Goal: Information Seeking & Learning: Find specific fact

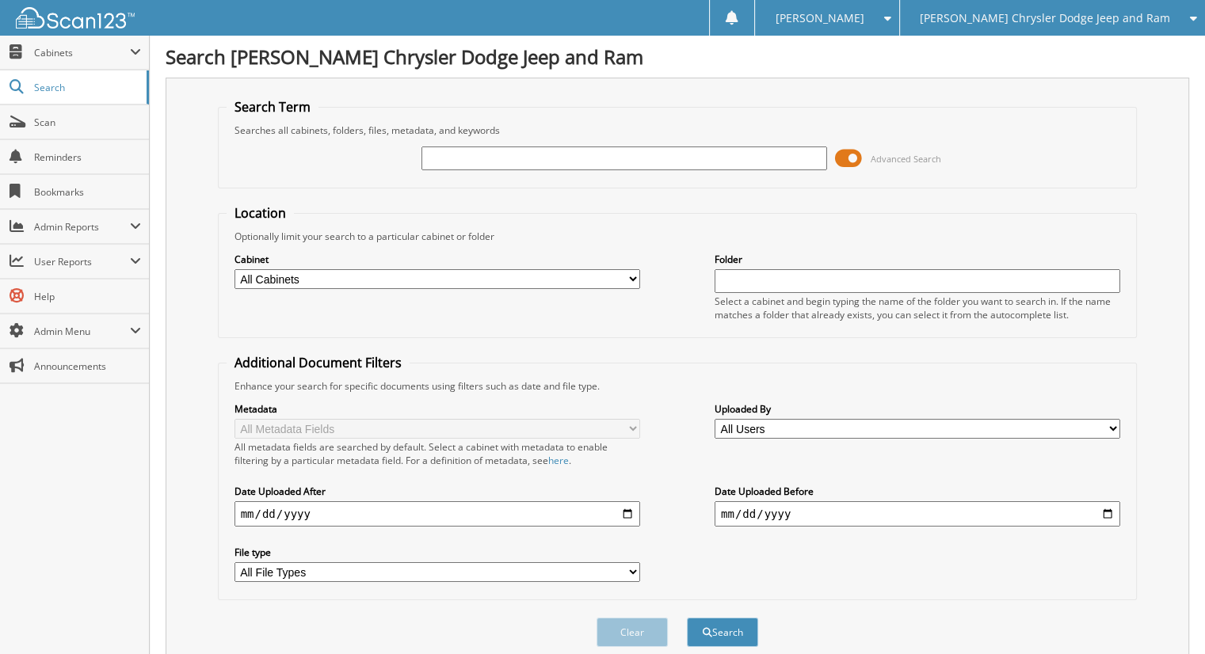
click at [467, 158] on input "text" at bounding box center [625, 159] width 406 height 24
type input "155770"
click at [687, 618] on button "Search" at bounding box center [722, 632] width 71 height 29
click at [551, 156] on input "155770" at bounding box center [625, 159] width 406 height 24
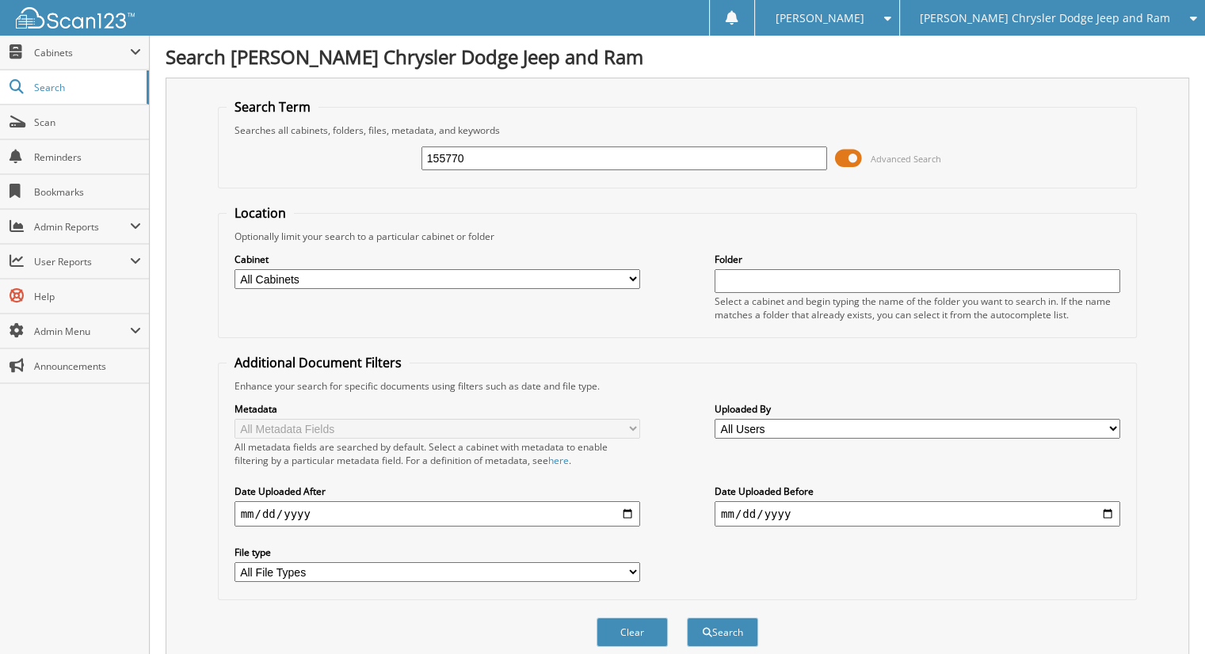
click at [551, 156] on input "155770" at bounding box center [625, 159] width 406 height 24
click at [563, 158] on input "155770" at bounding box center [625, 159] width 406 height 24
type input "154640"
click at [687, 618] on button "Search" at bounding box center [722, 632] width 71 height 29
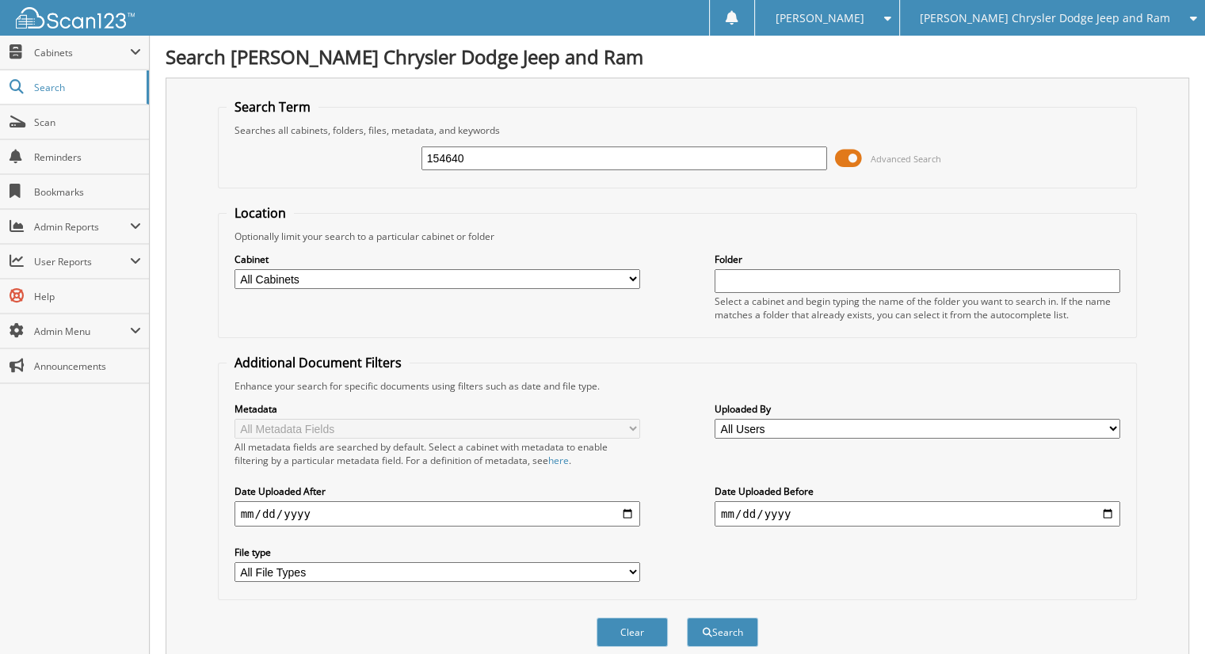
scroll to position [276, 0]
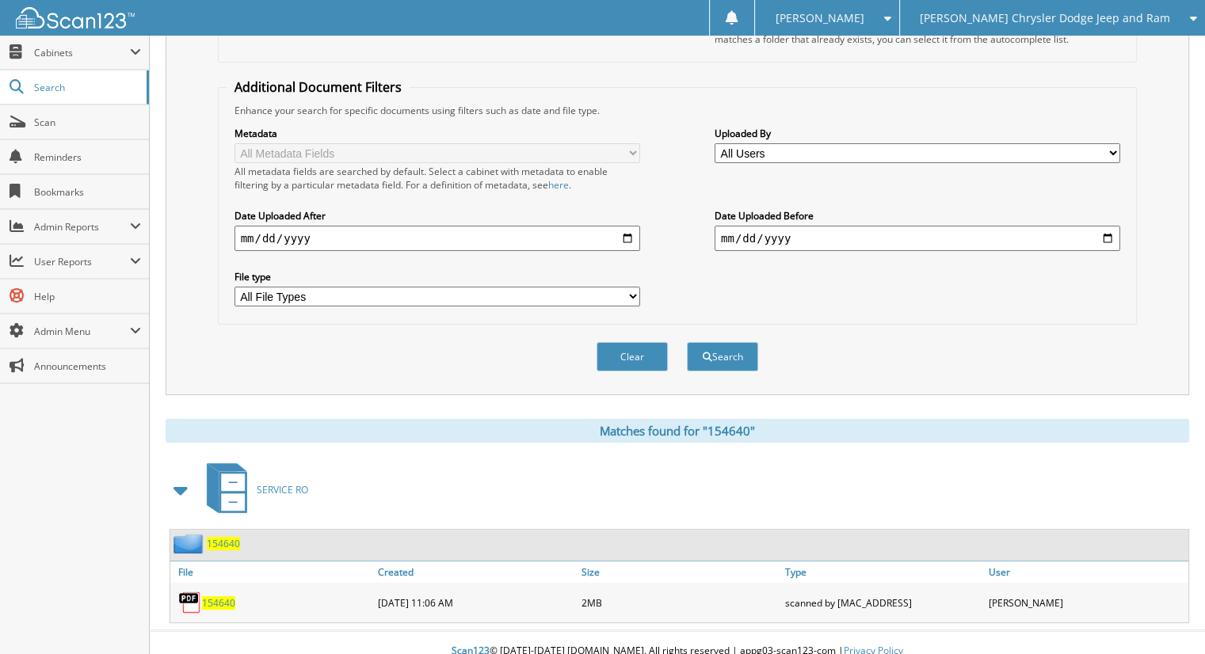
click at [227, 597] on span "154640" at bounding box center [218, 603] width 33 height 13
